Goal: Navigation & Orientation: Find specific page/section

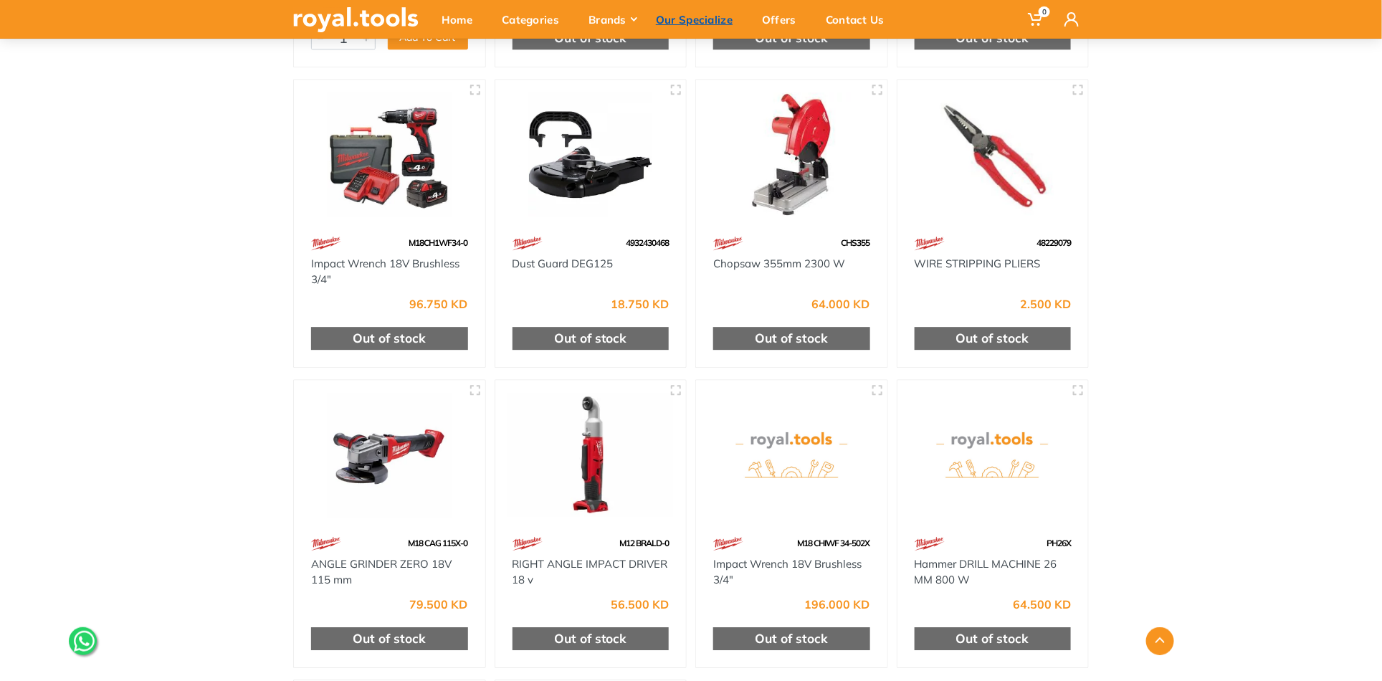
scroll to position [8948, 0]
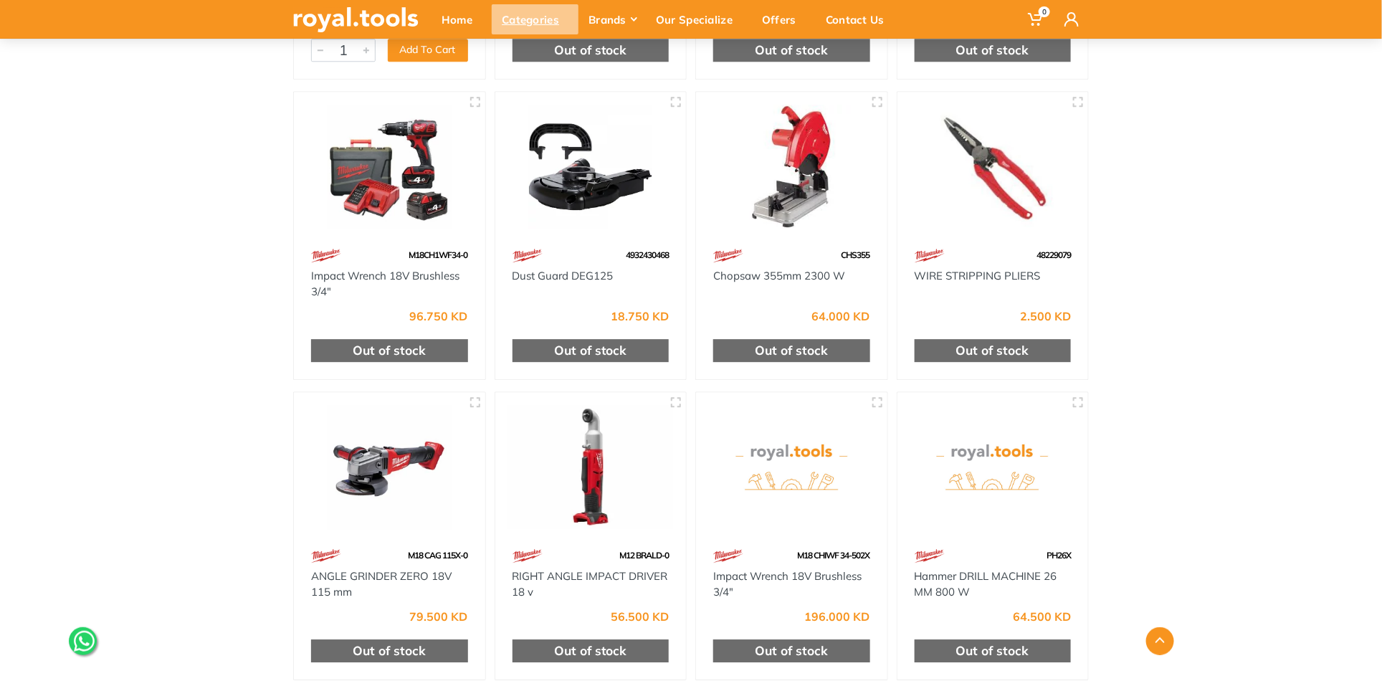
click at [538, 19] on div "Categories" at bounding box center [535, 19] width 87 height 30
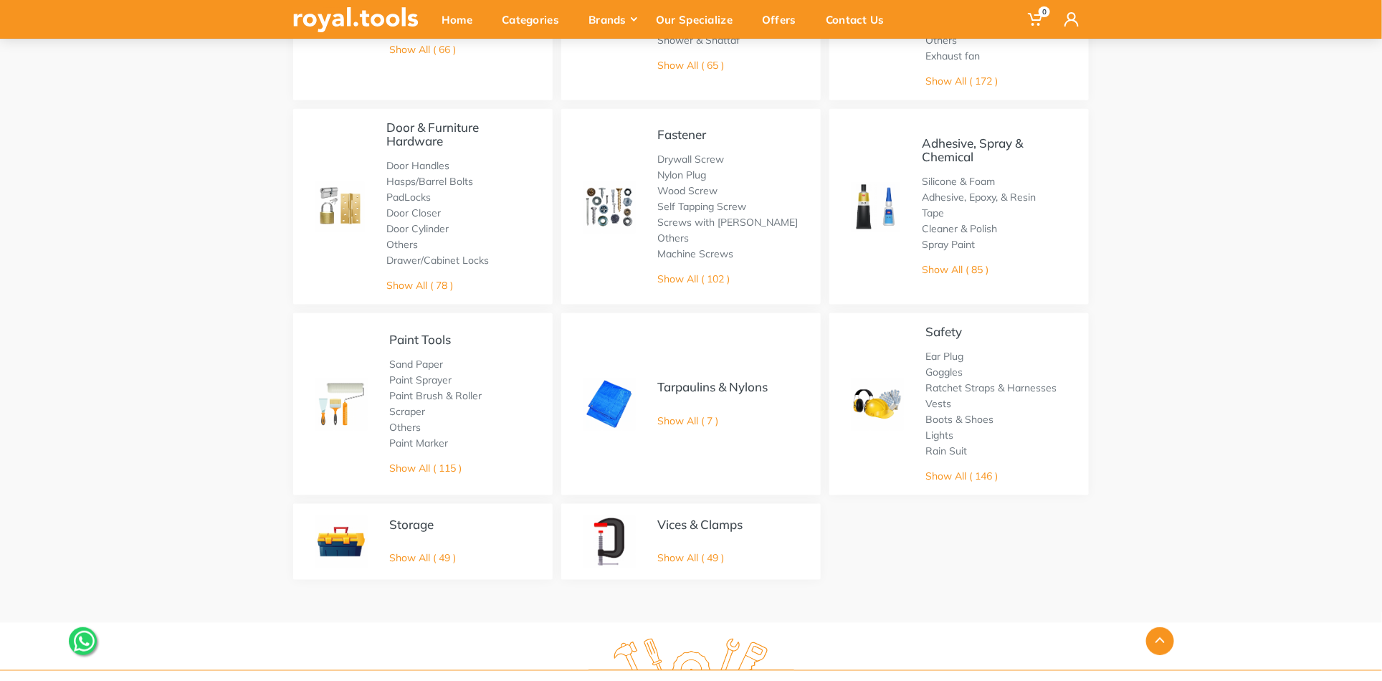
scroll to position [764, 0]
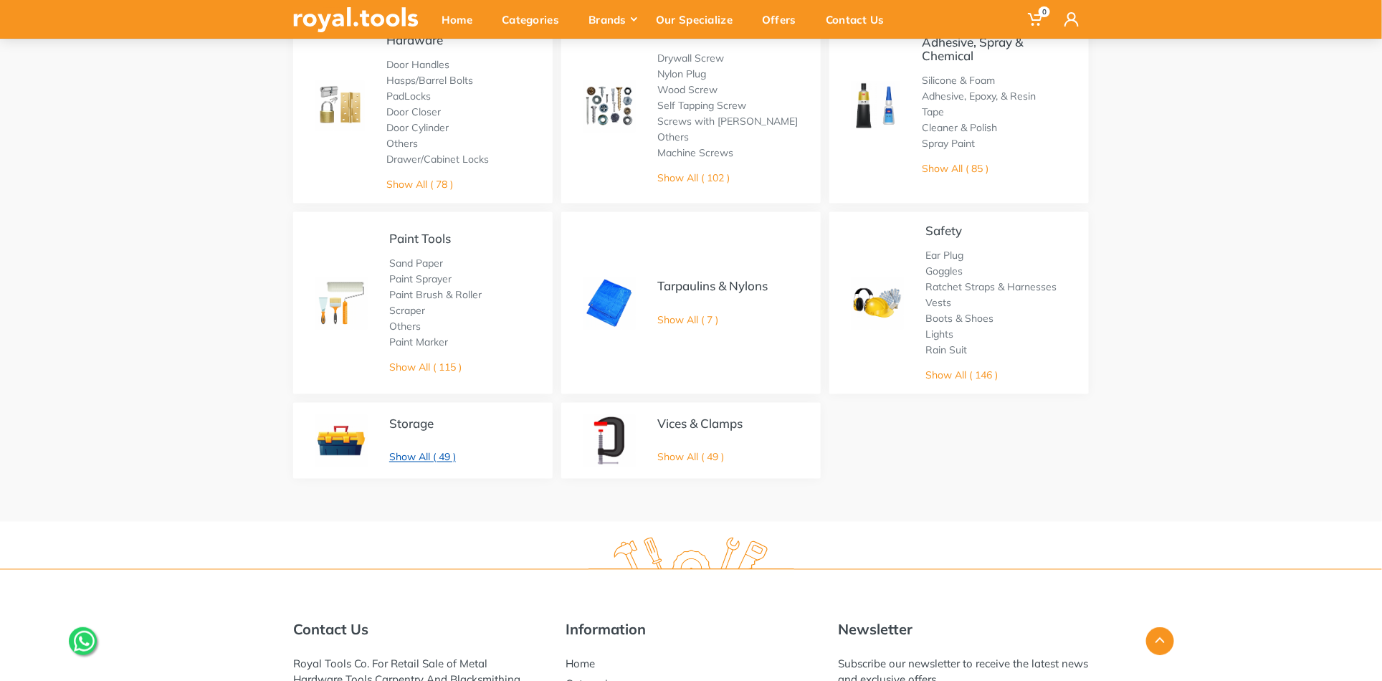
click at [420, 461] on link "Show All ( 49 )" at bounding box center [422, 457] width 67 height 13
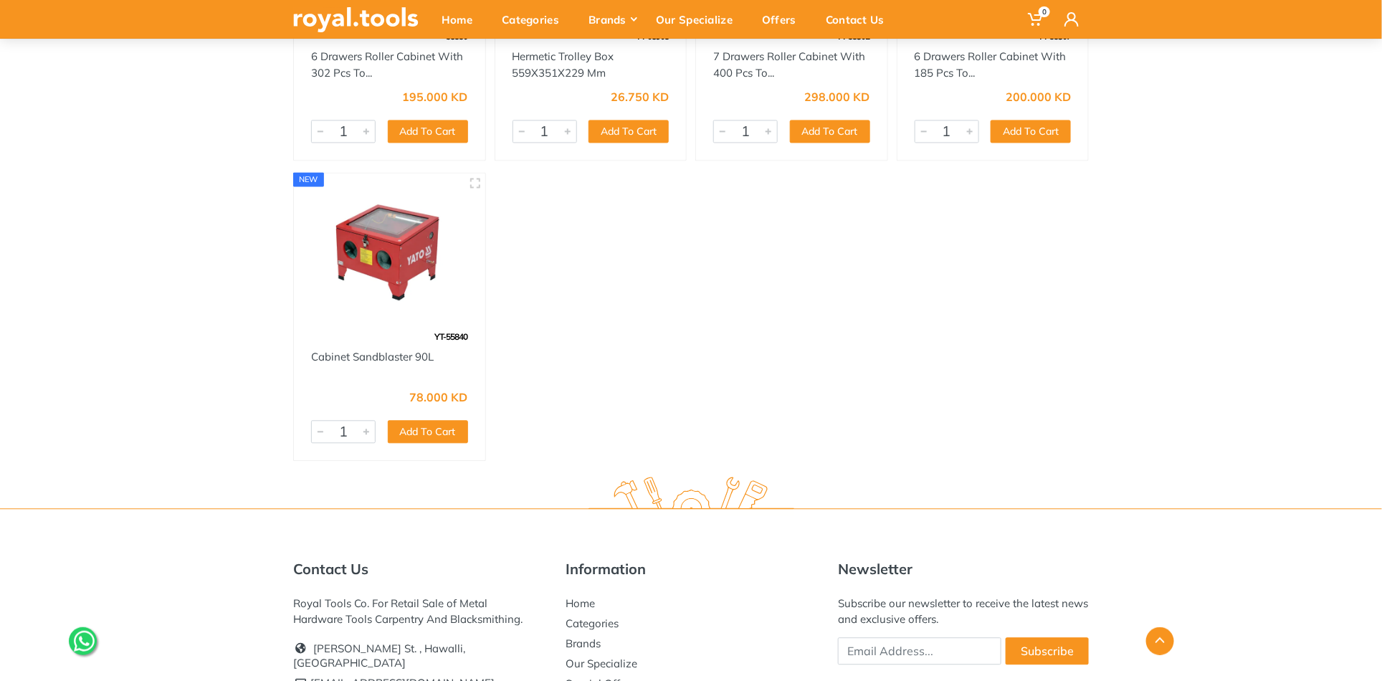
scroll to position [3536, 0]
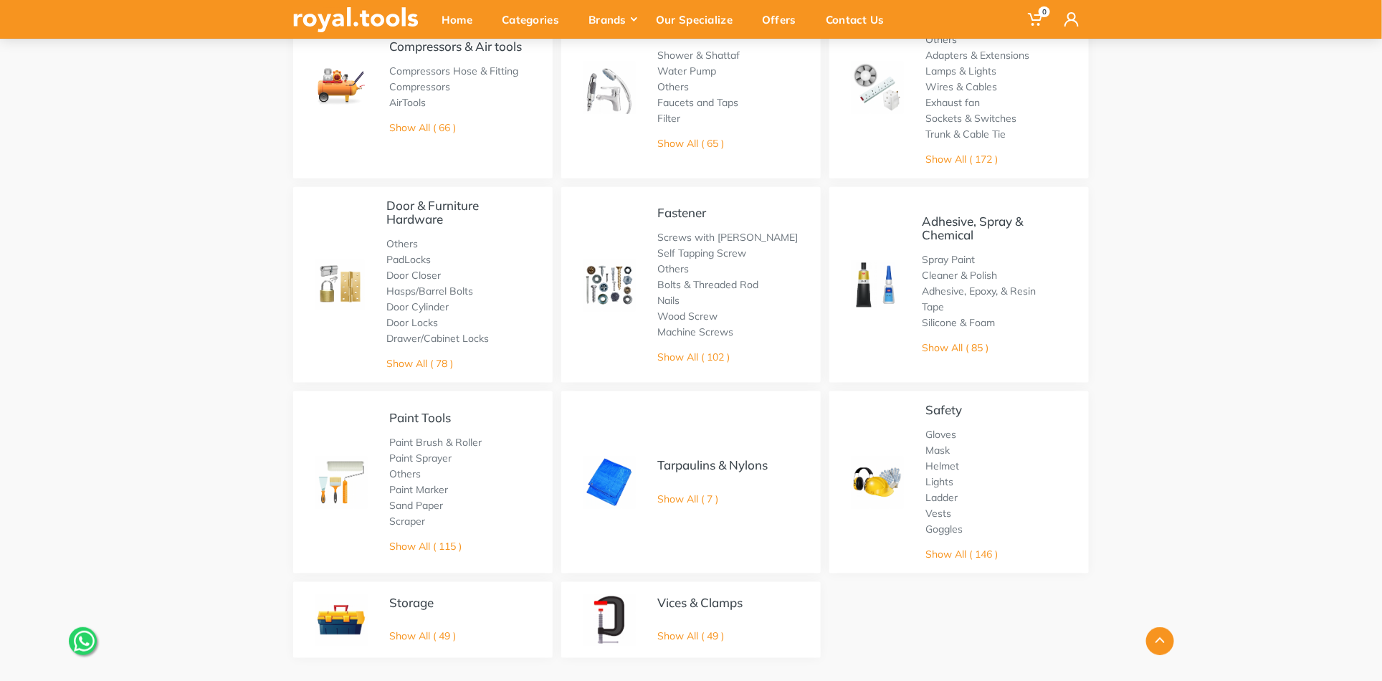
scroll to position [573, 0]
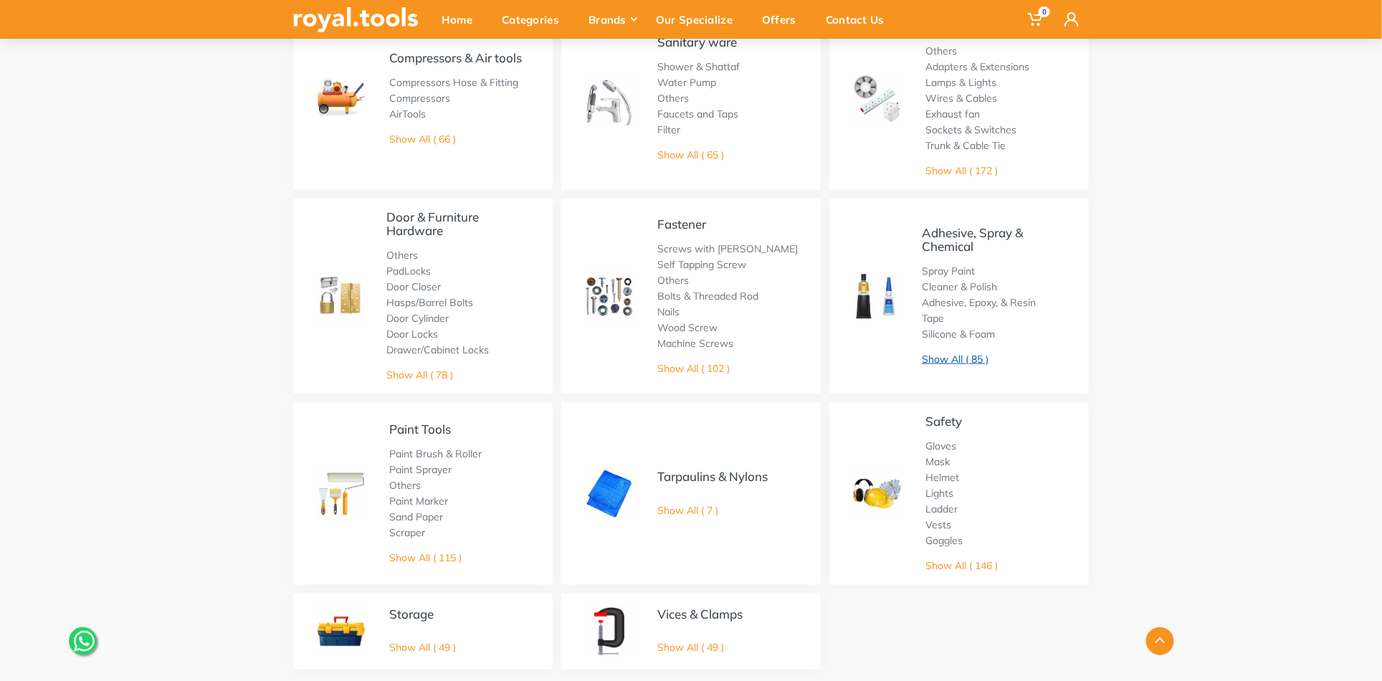
click at [951, 356] on link "Show All ( 85 )" at bounding box center [955, 359] width 67 height 13
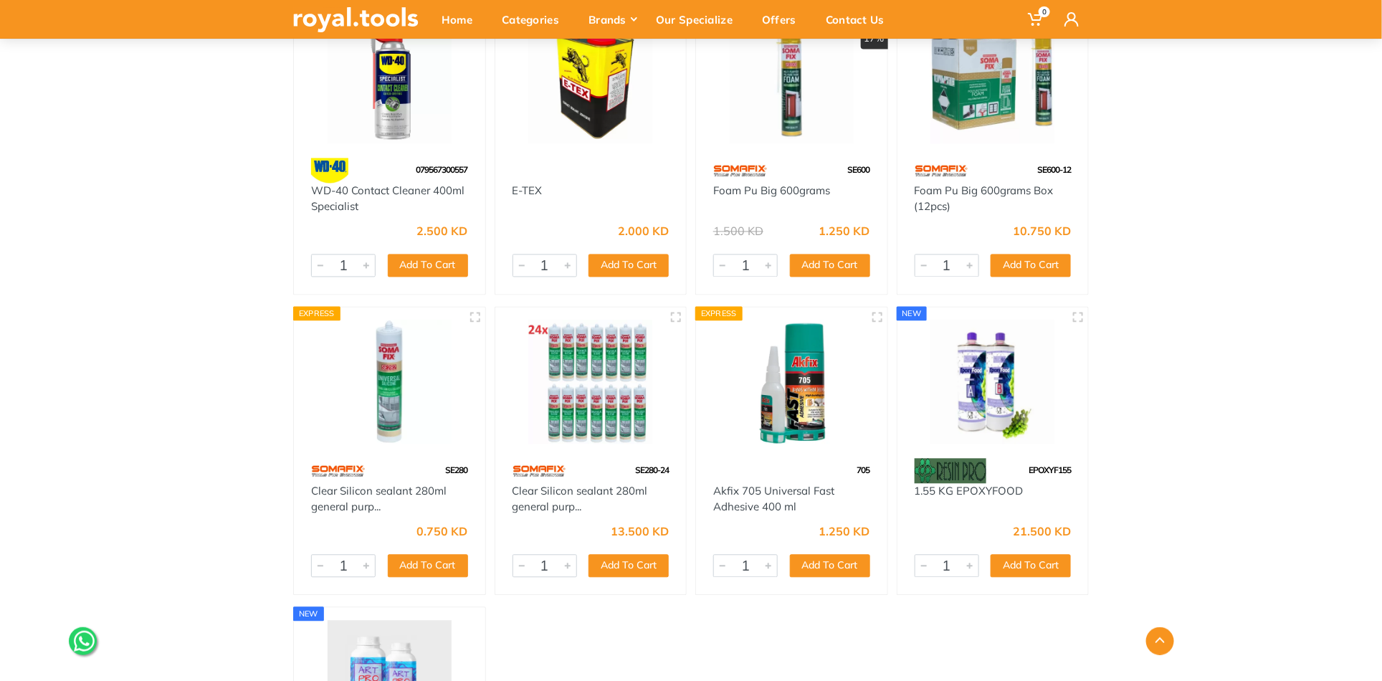
scroll to position [6308, 0]
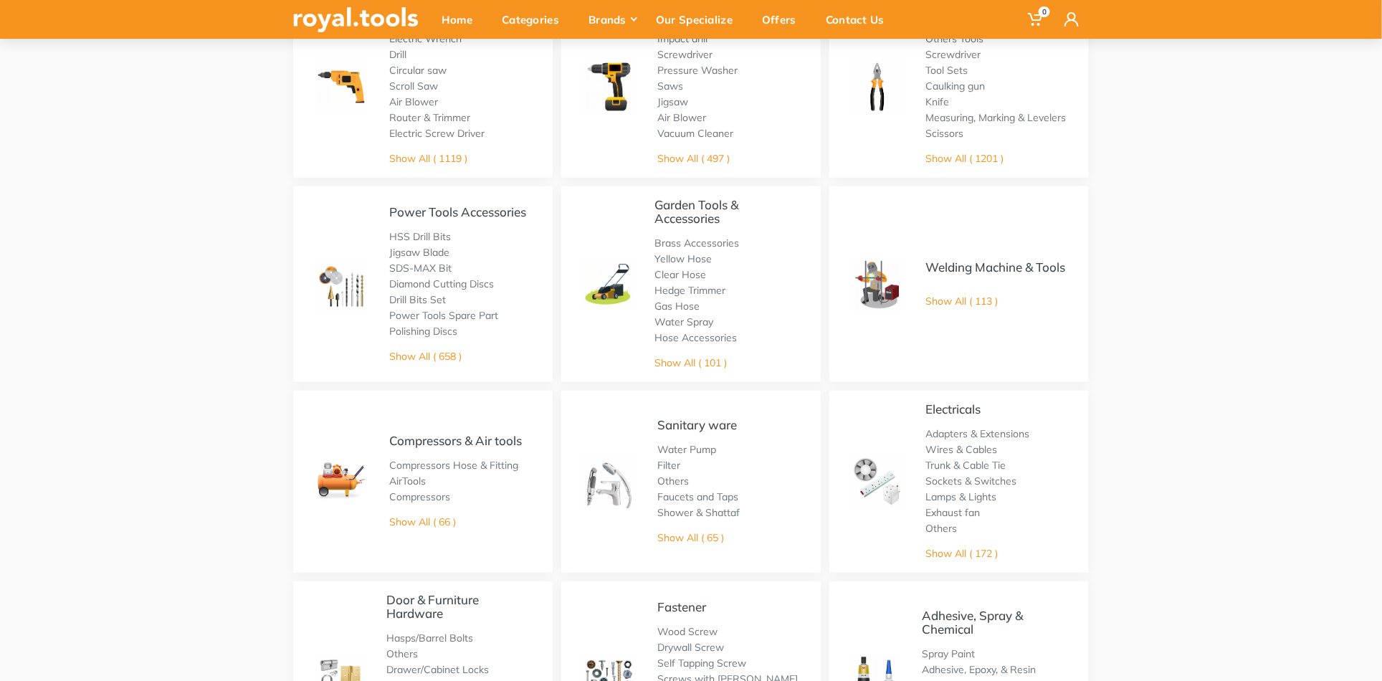
scroll to position [95, 0]
